Goal: Task Accomplishment & Management: Manage account settings

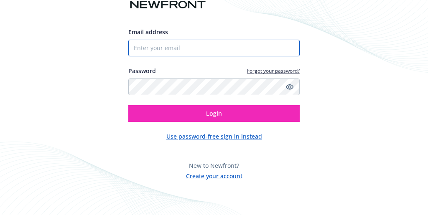
click at [134, 47] on input "Email address" at bounding box center [213, 48] width 171 height 17
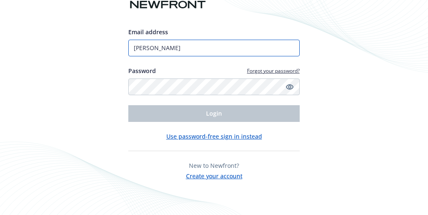
type input "[PERSON_NAME][EMAIL_ADDRESS][PERSON_NAME][DOMAIN_NAME]"
click at [190, 46] on input "[PERSON_NAME][EMAIL_ADDRESS][PERSON_NAME][DOMAIN_NAME]" at bounding box center [213, 48] width 171 height 17
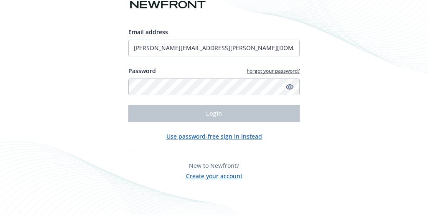
click at [260, 71] on link "Forgot your password?" at bounding box center [273, 70] width 53 height 7
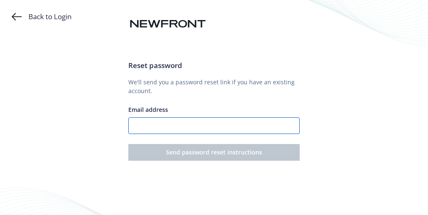
click at [200, 129] on input "Email address" at bounding box center [213, 125] width 171 height 17
type input "[PERSON_NAME][EMAIL_ADDRESS][PERSON_NAME][DOMAIN_NAME]"
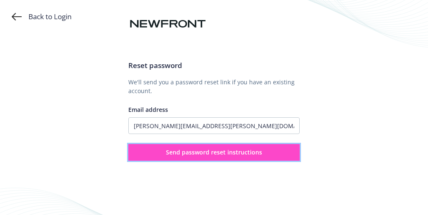
click at [201, 154] on span "Send password reset instructions" at bounding box center [214, 152] width 96 height 8
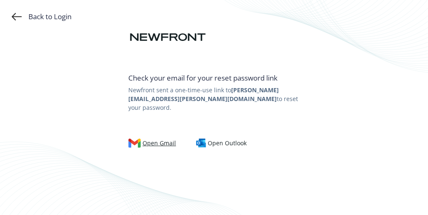
click at [163, 139] on div "Open Gmail" at bounding box center [152, 143] width 48 height 9
